Goal: Information Seeking & Learning: Learn about a topic

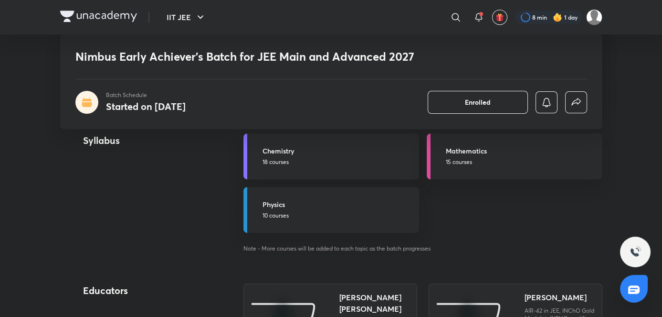
scroll to position [1131, 0]
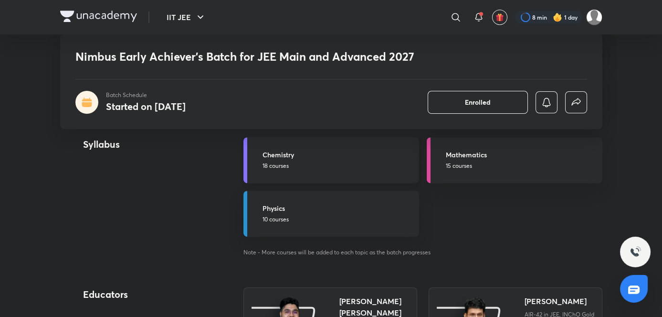
click at [352, 170] on link "Chemistry 18 courses" at bounding box center [332, 160] width 176 height 46
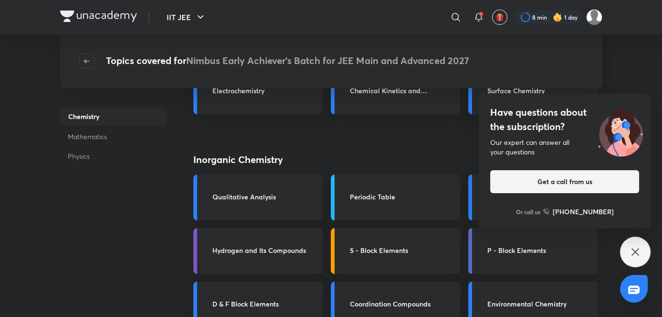
scroll to position [220, 0]
click at [380, 210] on link "Periodic Table" at bounding box center [396, 197] width 130 height 46
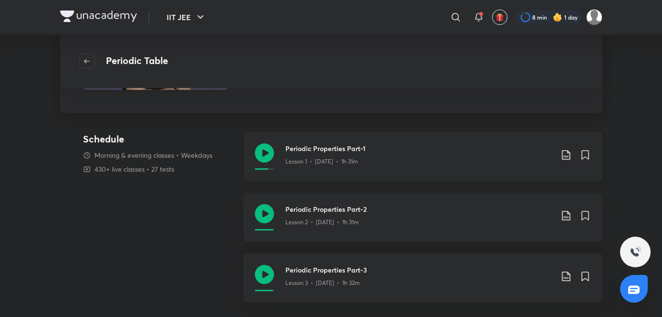
scroll to position [121, 0]
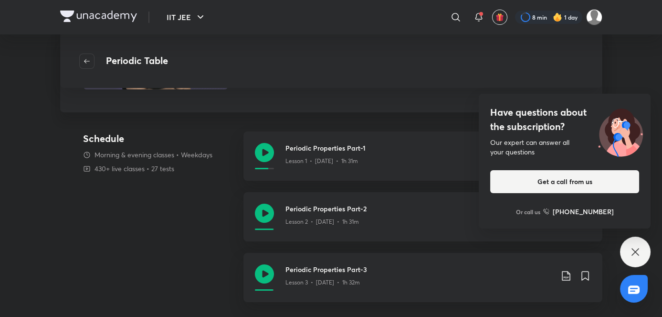
click at [641, 248] on div "Have questions about the subscription? Our expert can answer all your questions…" at bounding box center [635, 251] width 31 height 31
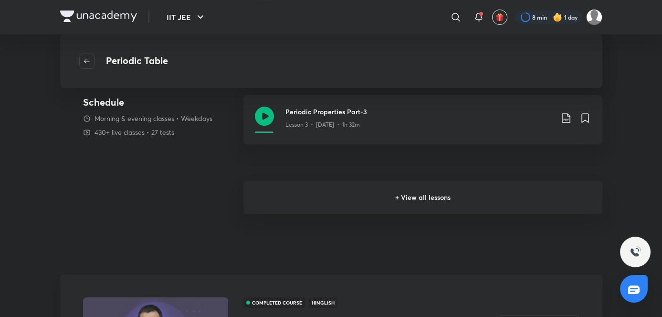
scroll to position [279, 0]
click at [294, 208] on h6 "+ View all lessons" at bounding box center [423, 196] width 359 height 33
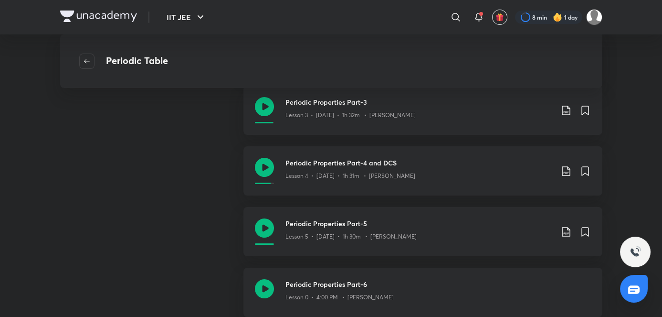
scroll to position [288, 0]
click at [356, 167] on h3 "Periodic Properties Part-4 and DCS" at bounding box center [419, 164] width 267 height 10
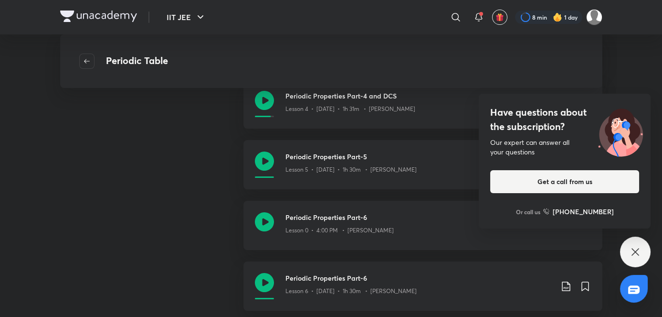
scroll to position [357, 0]
click at [354, 164] on p "Lesson 5 • Jun 16 • 1h 30m • Piyush Maheshwari" at bounding box center [351, 168] width 131 height 9
click at [641, 256] on div "Have questions about the subscription? Our expert can answer all your questions…" at bounding box center [635, 251] width 31 height 31
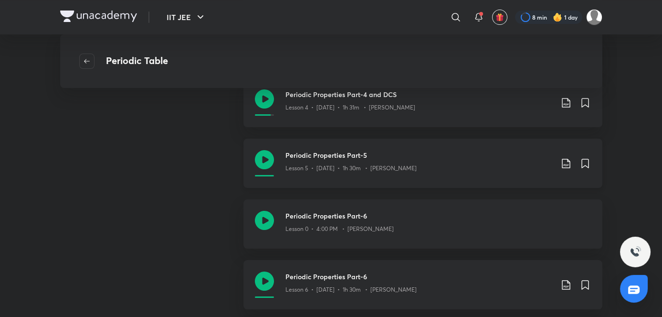
click at [336, 159] on h3 "Periodic Properties Part-5" at bounding box center [419, 155] width 267 height 10
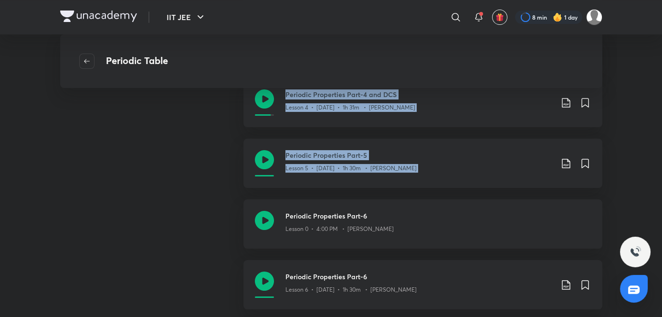
drag, startPoint x: 112, startPoint y: 229, endPoint x: 352, endPoint y: 85, distance: 280.0
click at [352, 85] on div "Periodic Table COMPLETED COURSE Hinglish Course on Periodicity In Properties Cl…" at bounding box center [331, 39] width 543 height 684
click at [250, 152] on div "Periodic Properties Part-5 Lesson 5 • Jun 16 • 1h 30m • Piyush Maheshwari" at bounding box center [423, 163] width 359 height 49
click at [211, 217] on div "Schedule Periodic Properties Part-1 Lesson 1 • Jun 3 • 1h 31m • Piyush Maheshwa…" at bounding box center [331, 138] width 543 height 485
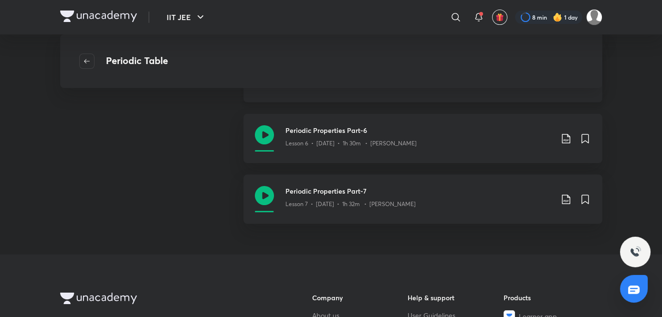
scroll to position [503, 0]
click at [348, 189] on h3 "Periodic Properties Part-7" at bounding box center [419, 190] width 267 height 10
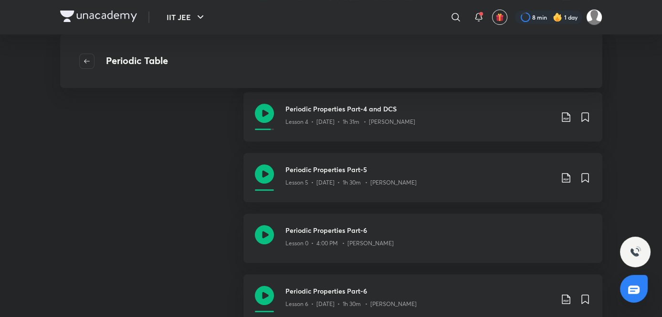
scroll to position [340, 0]
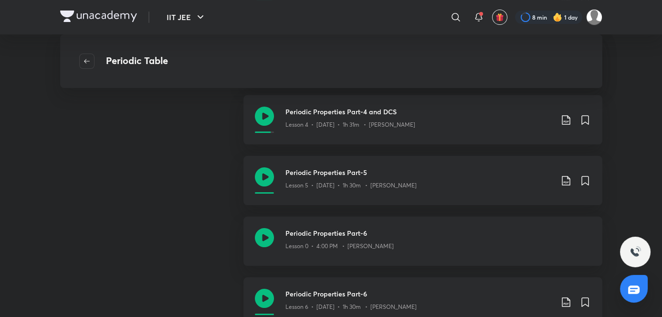
click at [372, 301] on div "Lesson 6 • Jun 20 • 1h 30m • Piyush Maheshwari" at bounding box center [419, 304] width 267 height 12
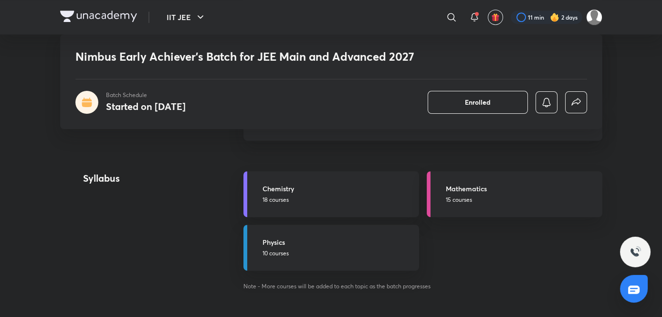
scroll to position [1098, 0]
click at [276, 237] on h5 "Physics" at bounding box center [338, 241] width 151 height 10
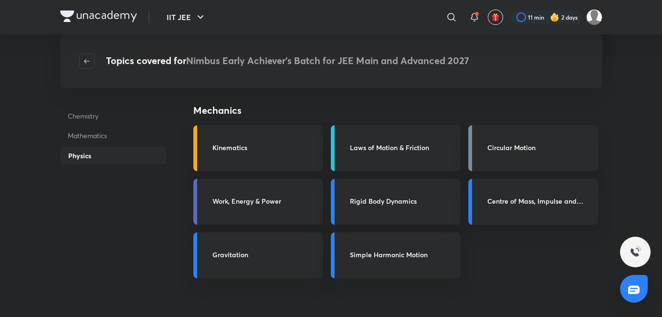
scroll to position [201, 0]
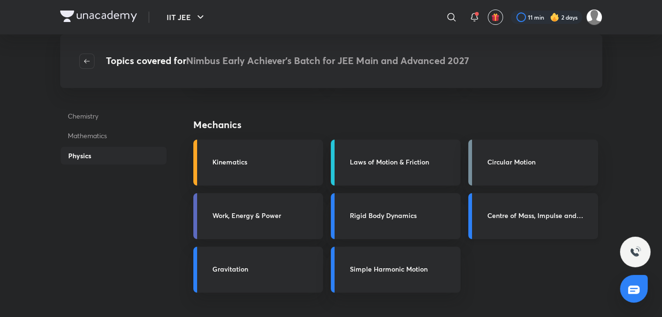
click at [490, 218] on h3 "Centre of Mass, Impulse and Collisions" at bounding box center [540, 215] width 105 height 10
click at [495, 222] on div "Centre of Mass, Impulse and Collisions" at bounding box center [534, 216] width 130 height 46
click at [476, 219] on div "Centre of Mass, Impulse and Collisions" at bounding box center [534, 216] width 130 height 46
click at [487, 208] on div "Centre of Mass, Impulse and Collisions" at bounding box center [534, 216] width 130 height 46
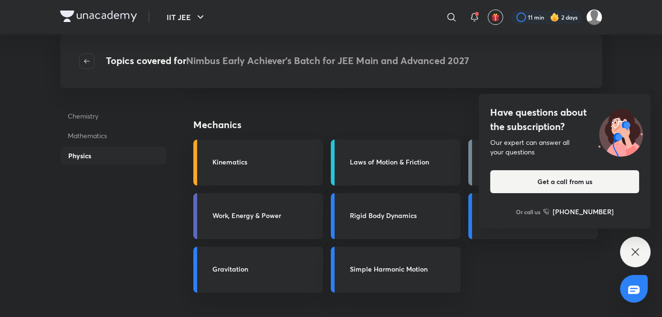
click at [635, 257] on icon at bounding box center [635, 251] width 11 height 11
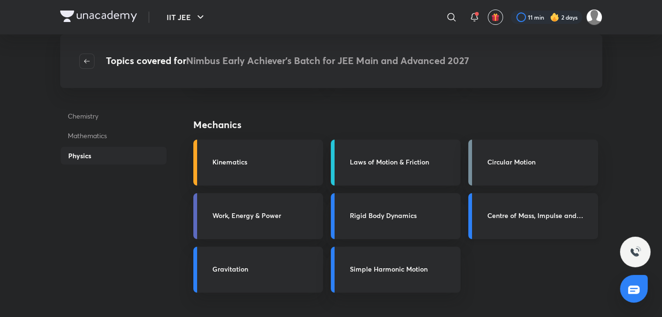
click at [563, 217] on h3 "Centre of Mass, Impulse and Collisions" at bounding box center [540, 215] width 105 height 10
click at [527, 206] on div "Centre of Mass, Impulse and Collisions" at bounding box center [534, 216] width 130 height 46
click at [500, 214] on h3 "Centre of Mass, Impulse and Collisions" at bounding box center [540, 215] width 105 height 10
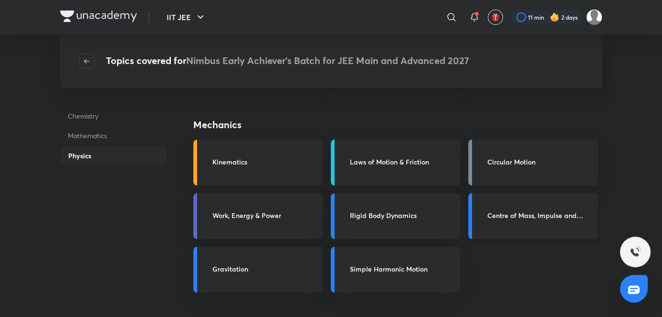
click at [484, 228] on div "Centre of Mass, Impulse and Collisions" at bounding box center [534, 216] width 130 height 46
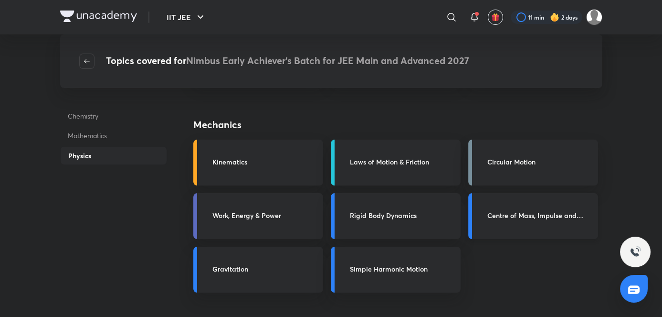
click at [484, 228] on div "Centre of Mass, Impulse and Collisions" at bounding box center [534, 216] width 130 height 46
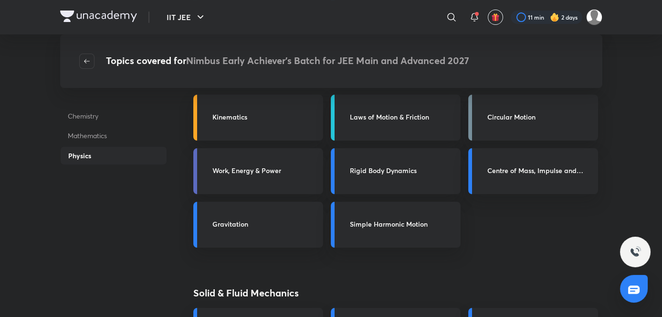
scroll to position [193, 0]
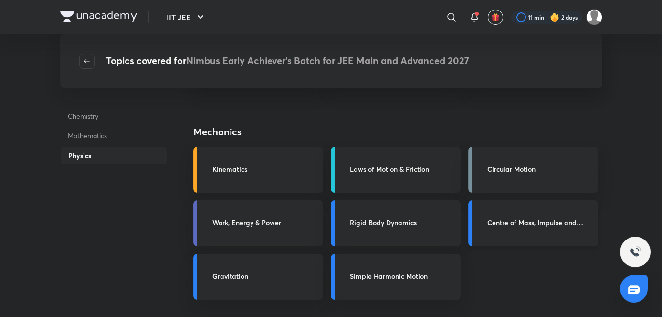
click at [491, 226] on h3 "Centre of Mass, Impulse and Collisions" at bounding box center [540, 222] width 105 height 10
click at [478, 225] on div "Centre of Mass, Impulse and Collisions" at bounding box center [534, 223] width 130 height 46
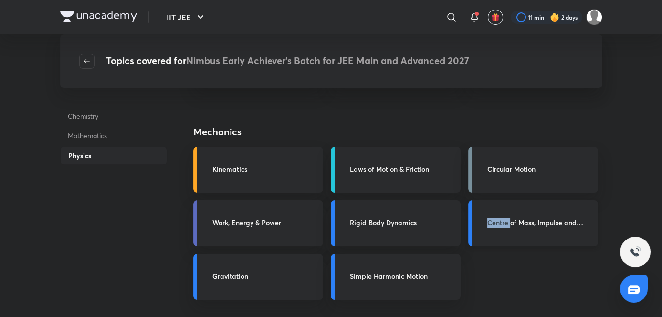
click at [478, 225] on div "Centre of Mass, Impulse and Collisions" at bounding box center [534, 223] width 130 height 46
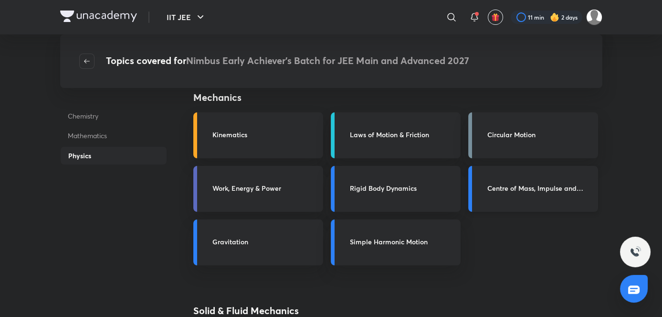
scroll to position [226, 0]
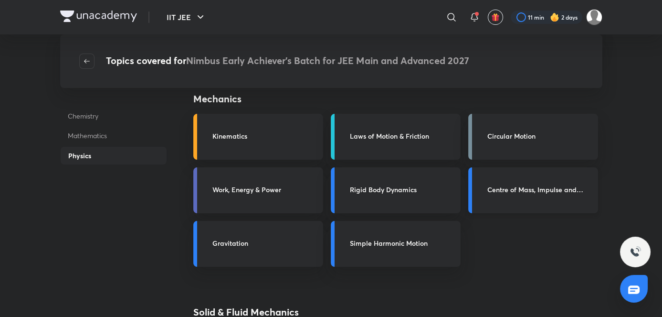
click at [488, 211] on div "Centre of Mass, Impulse and Collisions" at bounding box center [534, 190] width 130 height 46
click at [88, 57] on icon "button" at bounding box center [87, 61] width 8 height 8
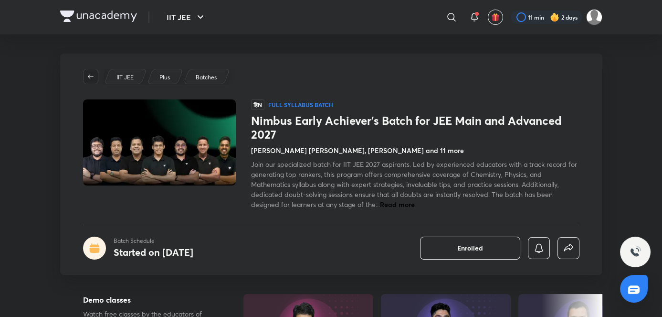
click at [92, 78] on icon "button" at bounding box center [91, 77] width 8 height 8
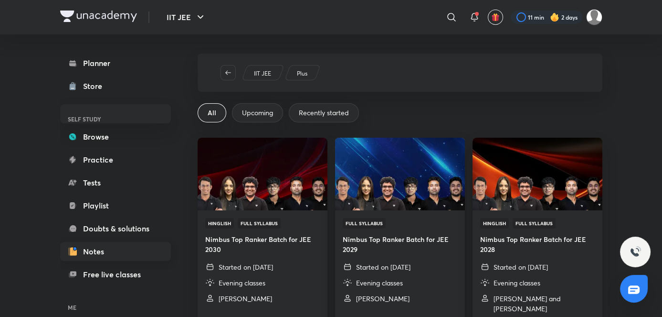
scroll to position [67, 0]
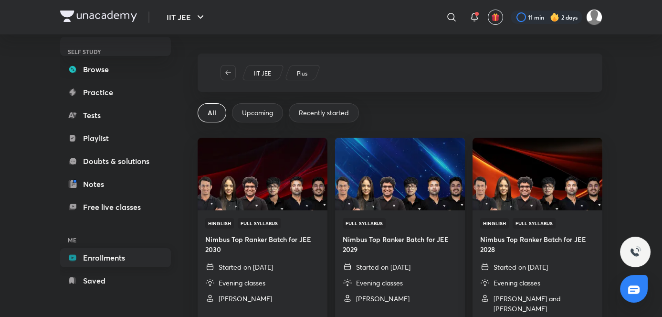
click at [116, 253] on link "Enrollments" at bounding box center [115, 257] width 111 height 19
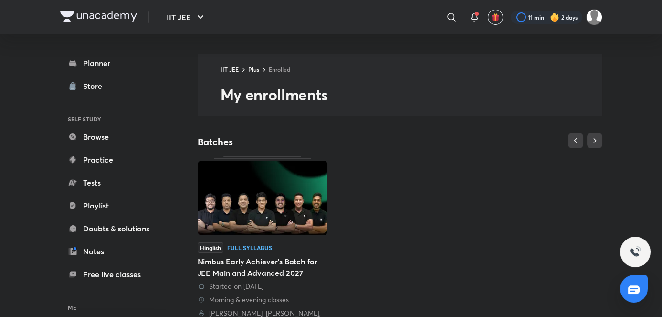
click at [243, 260] on div "Nimbus Early Achiever’s Batch for JEE Main and Advanced 2027" at bounding box center [263, 267] width 130 height 23
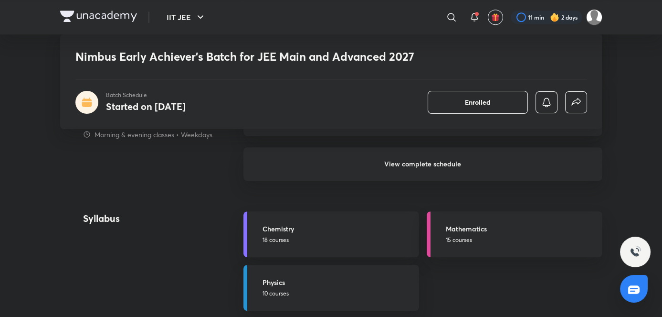
scroll to position [1055, 0]
click at [330, 180] on h6 "View complete schedule" at bounding box center [423, 165] width 359 height 33
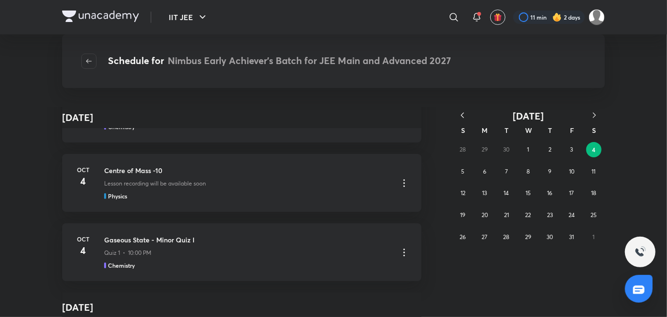
scroll to position [59, 0]
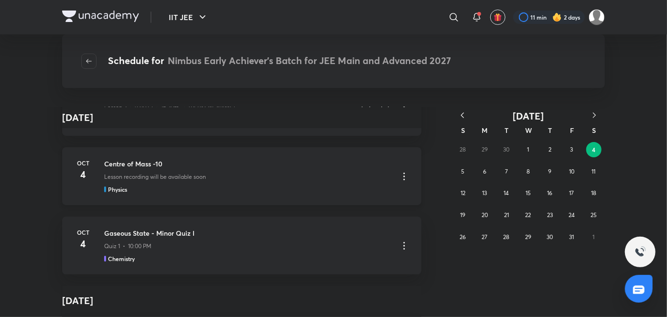
click at [225, 199] on div "[DATE] Centre of Mass -10 Lesson recording will be available soon Physics" at bounding box center [241, 176] width 359 height 58
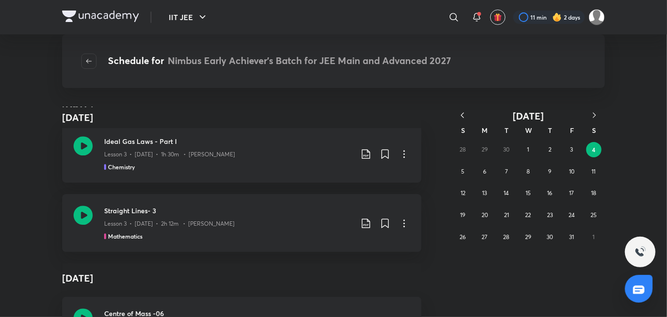
scroll to position [2558, 0]
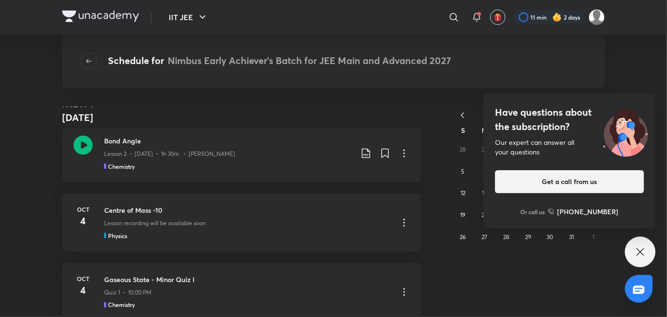
click at [640, 260] on div "Have questions about the subscription? Our expert can answer all your questions…" at bounding box center [640, 251] width 31 height 31
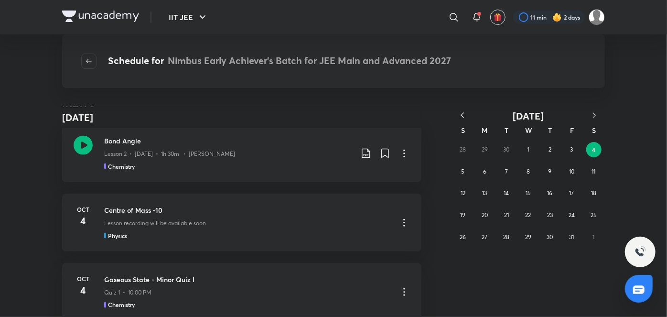
click at [183, 122] on div "October 4" at bounding box center [241, 117] width 359 height 21
